Goal: Information Seeking & Learning: Learn about a topic

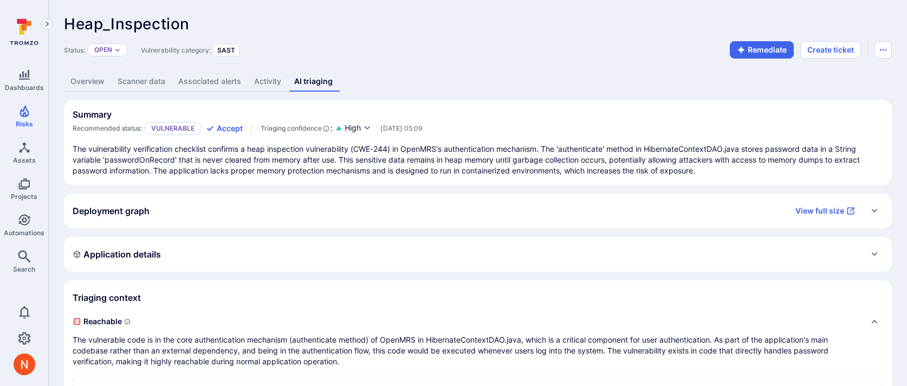
click at [148, 22] on span "Heap_Inspection" at bounding box center [127, 24] width 126 height 18
copy span "Heap_Inspection"
click at [467, 47] on div "Status: Open Vulnerability category: SAST Remediate Create ticket" at bounding box center [478, 49] width 828 height 17
